Goal: Transaction & Acquisition: Purchase product/service

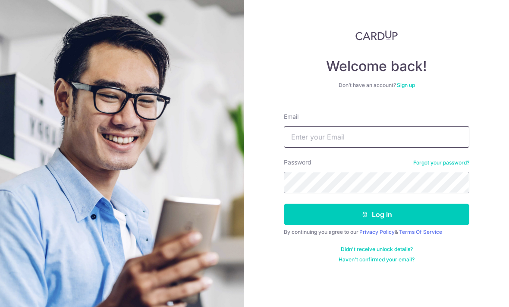
click at [392, 147] on input "Email" at bounding box center [376, 137] width 185 height 22
type input "Zechoa.sim@gmail.com"
click at [439, 209] on button "Log in" at bounding box center [376, 215] width 185 height 22
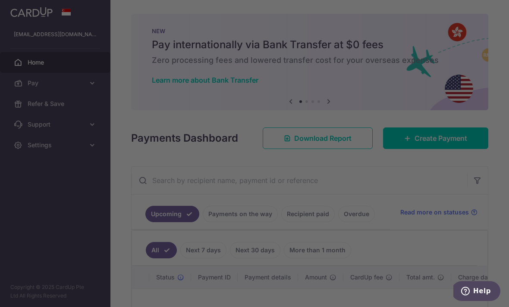
click at [420, 176] on div at bounding box center [257, 155] width 514 height 310
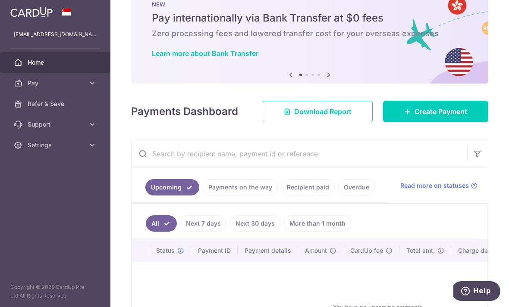
scroll to position [27, 0]
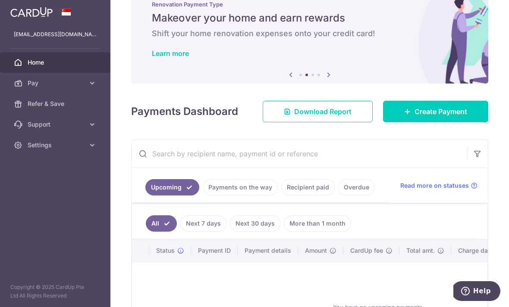
click at [426, 117] on span "Create Payment" at bounding box center [440, 112] width 53 height 10
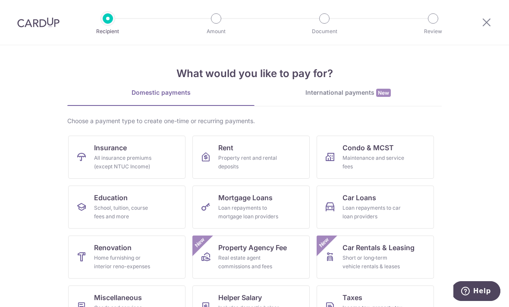
click at [154, 170] on div "All insurance premiums (except NTUC Income)" at bounding box center [125, 162] width 62 height 17
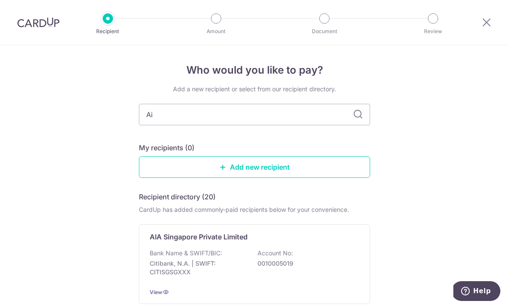
type input "Aia"
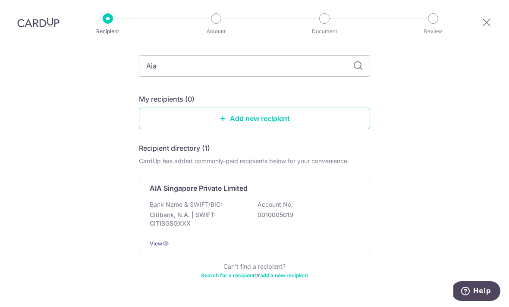
scroll to position [48, 0]
click at [238, 194] on p "AIA Singapore Private Limited" at bounding box center [199, 189] width 98 height 10
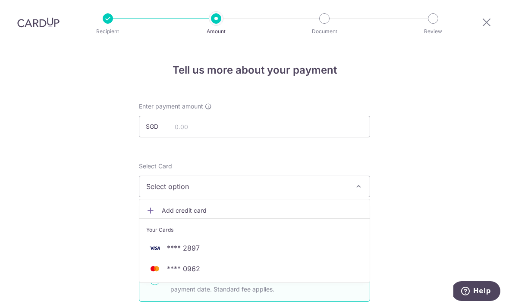
click at [337, 133] on div at bounding box center [254, 153] width 509 height 307
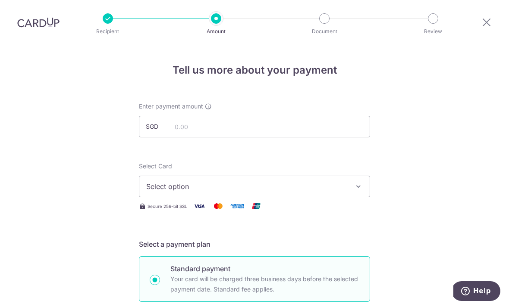
click at [351, 125] on input "text" at bounding box center [254, 127] width 231 height 22
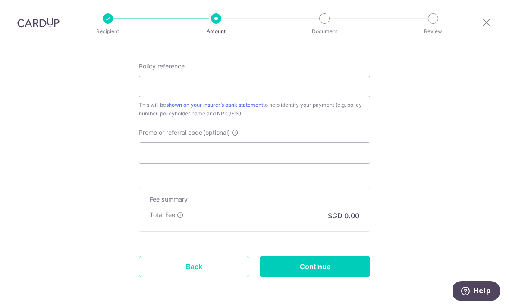
scroll to position [476, 0]
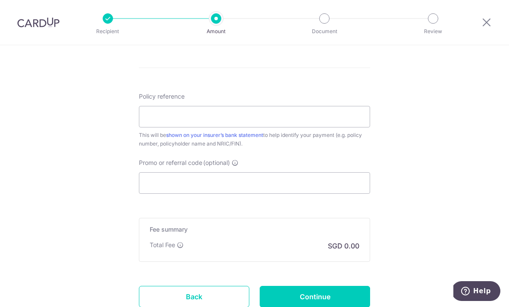
click at [483, 0] on div at bounding box center [486, 22] width 45 height 45
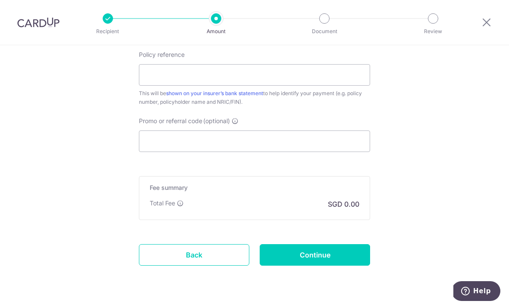
scroll to position [494, 0]
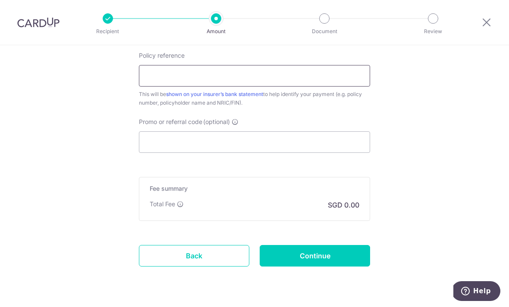
click at [313, 87] on input "Policy reference" at bounding box center [254, 76] width 231 height 22
paste input "L548265598"
type input "L548265598"
click at [324, 153] on input "Promo or referral code (optional)" at bounding box center [254, 143] width 231 height 22
click at [425, 2] on div "Recipient Amount Document Review" at bounding box center [270, 22] width 370 height 45
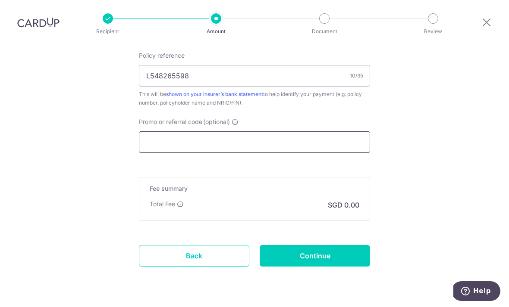
click at [304, 141] on input "Promo or referral code (optional)" at bounding box center [254, 143] width 231 height 22
paste input "OCBC90NMC"
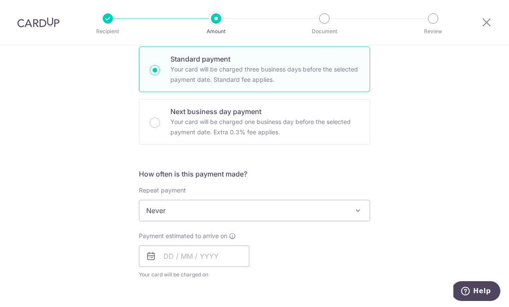
scroll to position [224, 0]
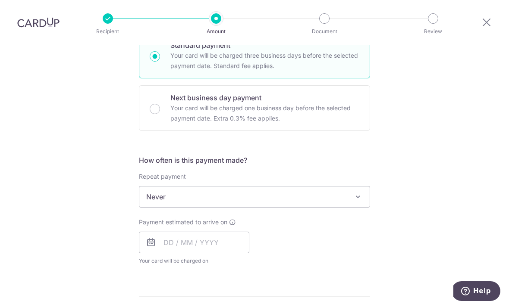
type input "OCBC90NMC"
click at [145, 243] on input "text" at bounding box center [194, 243] width 110 height 22
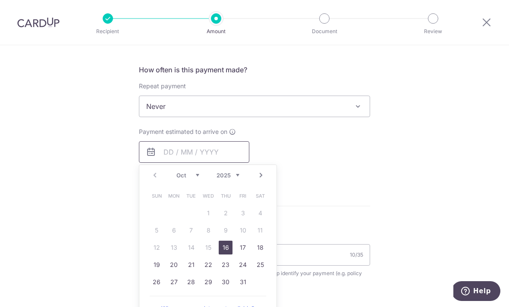
scroll to position [315, 0]
click at [226, 248] on link "16" at bounding box center [226, 247] width 14 height 14
type input "16/10/2025"
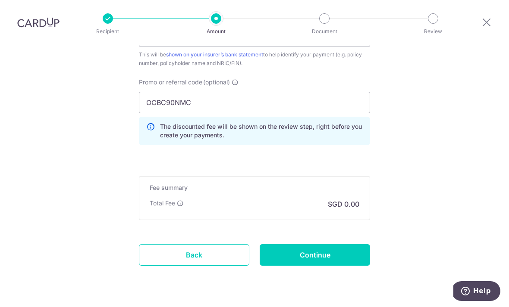
scroll to position [568, 0]
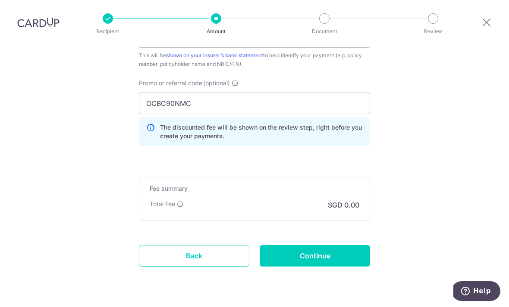
click at [353, 263] on input "Continue" at bounding box center [315, 256] width 110 height 22
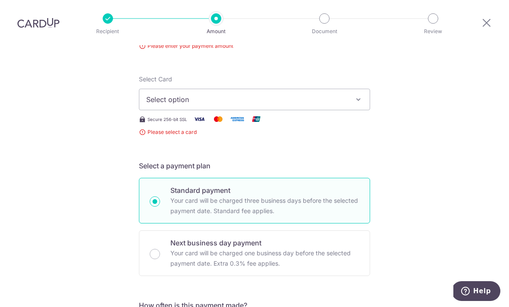
click at [344, 94] on span "Select option" at bounding box center [246, 99] width 201 height 10
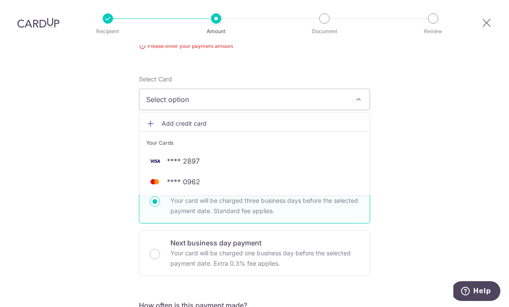
click at [235, 177] on span "**** 0962" at bounding box center [254, 182] width 216 height 10
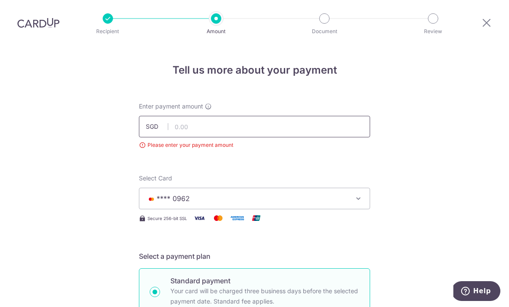
click at [351, 116] on input "text" at bounding box center [254, 127] width 231 height 22
click at [328, 116] on input "text" at bounding box center [254, 127] width 231 height 22
click at [430, 27] on p "Review" at bounding box center [433, 31] width 64 height 9
type input "6,060.00"
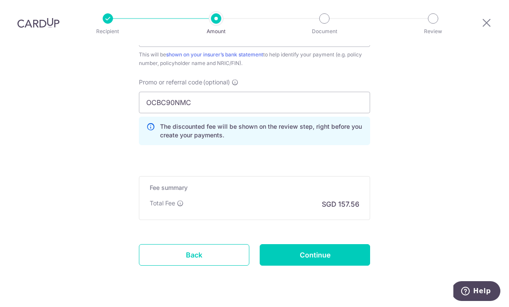
scroll to position [580, 0]
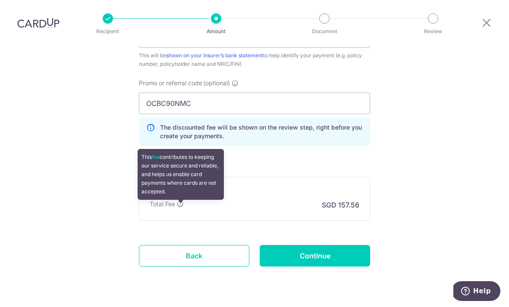
click at [358, 245] on input "Continue" at bounding box center [315, 256] width 110 height 22
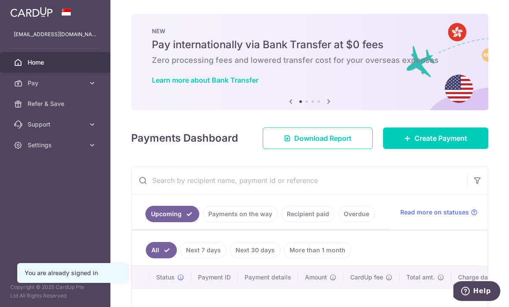
click at [0, 0] on header at bounding box center [0, 0] width 0 height 0
click at [0, 0] on icon "button" at bounding box center [0, 0] width 0 height 0
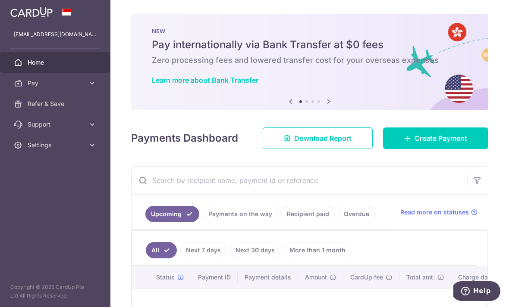
click at [101, 141] on link "Settings" at bounding box center [55, 145] width 110 height 21
click at [47, 190] on span "Logout" at bounding box center [56, 186] width 57 height 9
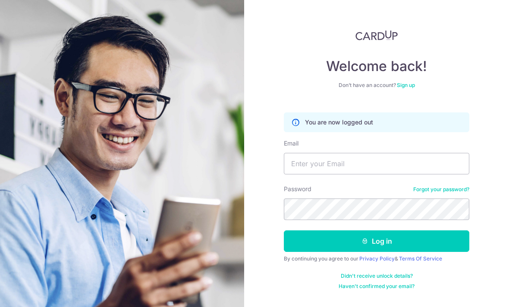
click at [406, 87] on link "Sign up" at bounding box center [406, 85] width 18 height 6
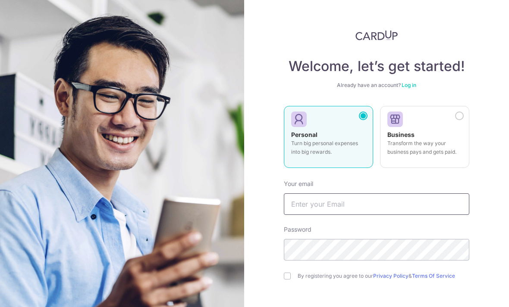
click at [432, 211] on input "text" at bounding box center [376, 205] width 185 height 22
type input "Joannexiaoqiuen@gmail.com"
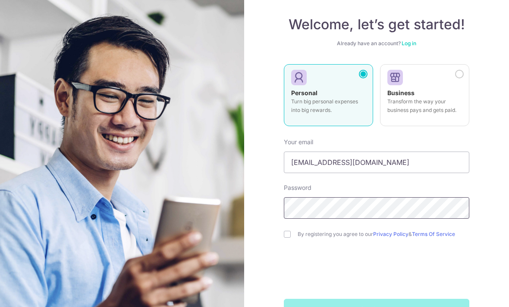
scroll to position [41, 0]
click at [286, 241] on form "Your email Joannexiaoqiuen@gmail.com Password By registering you agree to our P…" at bounding box center [376, 226] width 185 height 189
click at [290, 232] on input "checkbox" at bounding box center [287, 235] width 7 height 7
checkbox input "true"
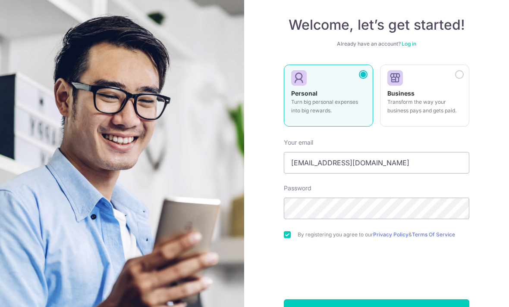
click at [428, 297] on form "Your email Joannexiaoqiuen@gmail.com Password By registering you agree to our P…" at bounding box center [376, 226] width 185 height 189
click at [411, 301] on button "Sign up" at bounding box center [376, 311] width 185 height 22
click at [408, 300] on div "Sign up" at bounding box center [377, 311] width 196 height 22
click at [380, 301] on div "Sign up" at bounding box center [377, 311] width 196 height 22
